Goal: Task Accomplishment & Management: Complete application form

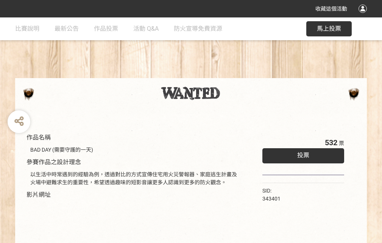
click at [364, 16] on div "收藏這個活動" at bounding box center [191, 8] width 382 height 17
click at [236, 75] on div "作品名稱 BAD DAY (需要守護的一天) 參賽作品之設計理念 以生活中時常遇到的經驗為例，透過對比的方式宣傳住宅用火災警報器、家庭逃生計畫及火場中避難求生…" at bounding box center [191, 176] width 382 height 318
click at [301, 153] on span "投票" at bounding box center [303, 154] width 12 height 7
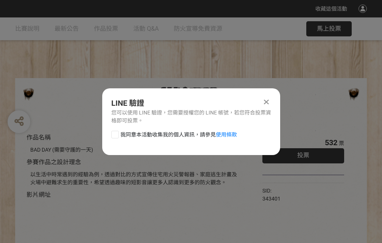
click at [114, 133] on div at bounding box center [115, 135] width 8 height 8
checkbox input "true"
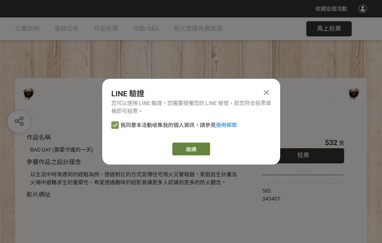
click at [190, 149] on link "繼續" at bounding box center [191, 148] width 38 height 13
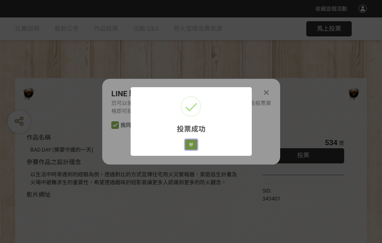
click at [189, 143] on button "好" at bounding box center [191, 144] width 12 height 11
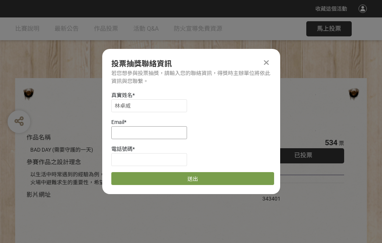
click at [151, 132] on input at bounding box center [149, 132] width 76 height 13
type input "[EMAIL_ADDRESS][DOMAIN_NAME]"
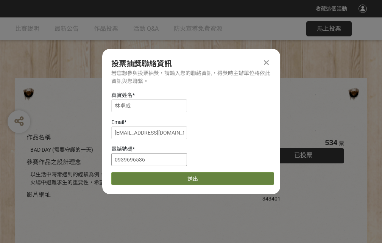
type input "0939696536"
click at [133, 176] on button "送出" at bounding box center [192, 178] width 163 height 13
